Goal: Check status: Check status

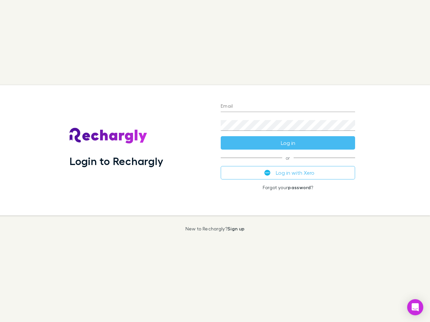
click at [215, 161] on div "Login to Rechargly" at bounding box center [139, 150] width 151 height 130
click at [288, 107] on input "Email" at bounding box center [287, 106] width 134 height 11
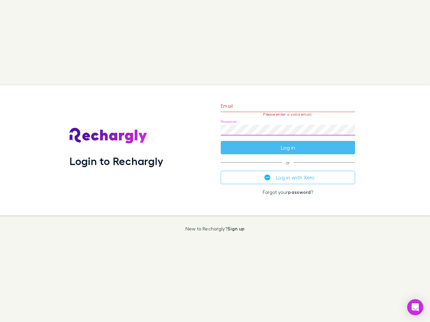
click at [288, 143] on form "Email Please enter a valid email. Password Log in" at bounding box center [287, 125] width 134 height 58
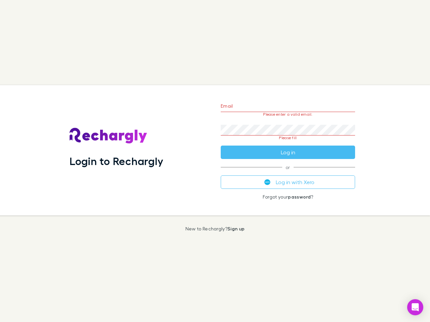
click at [288, 173] on div "Email Please enter a valid email. Password Please fill Log in or Log in with Xe…" at bounding box center [287, 150] width 145 height 130
click at [415, 307] on icon "Open Intercom Messenger" at bounding box center [414, 307] width 7 height 8
